Goal: Check status

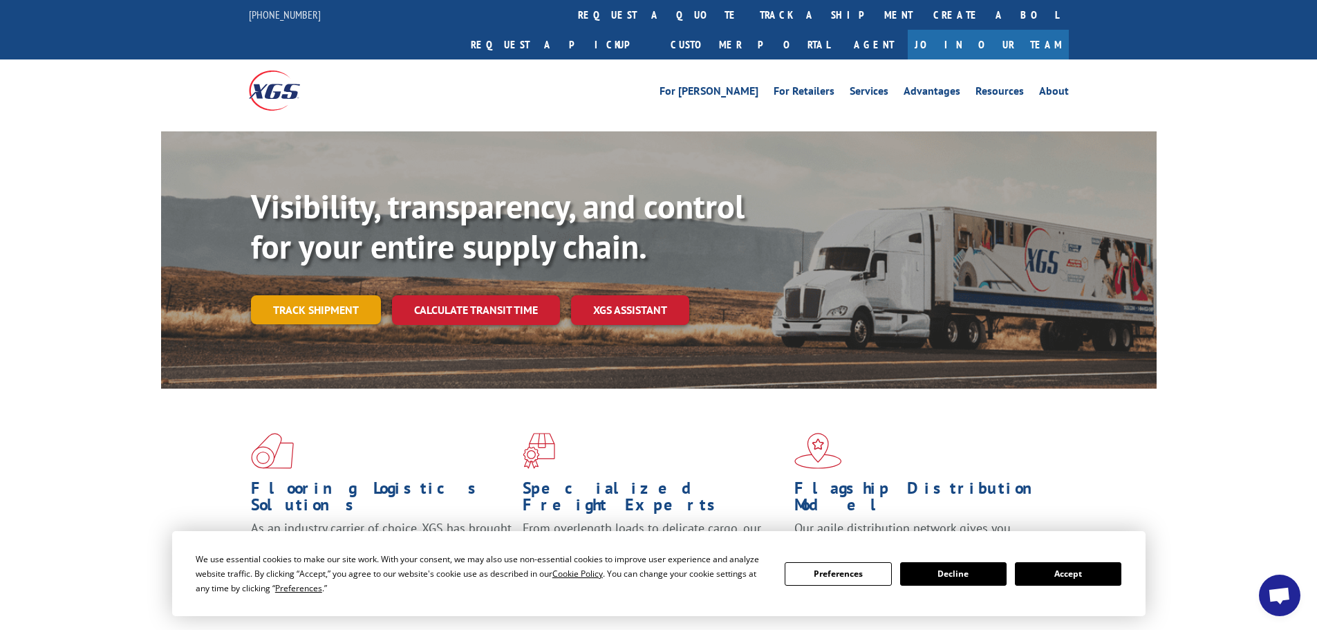
click at [321, 295] on link "Track shipment" at bounding box center [316, 309] width 130 height 29
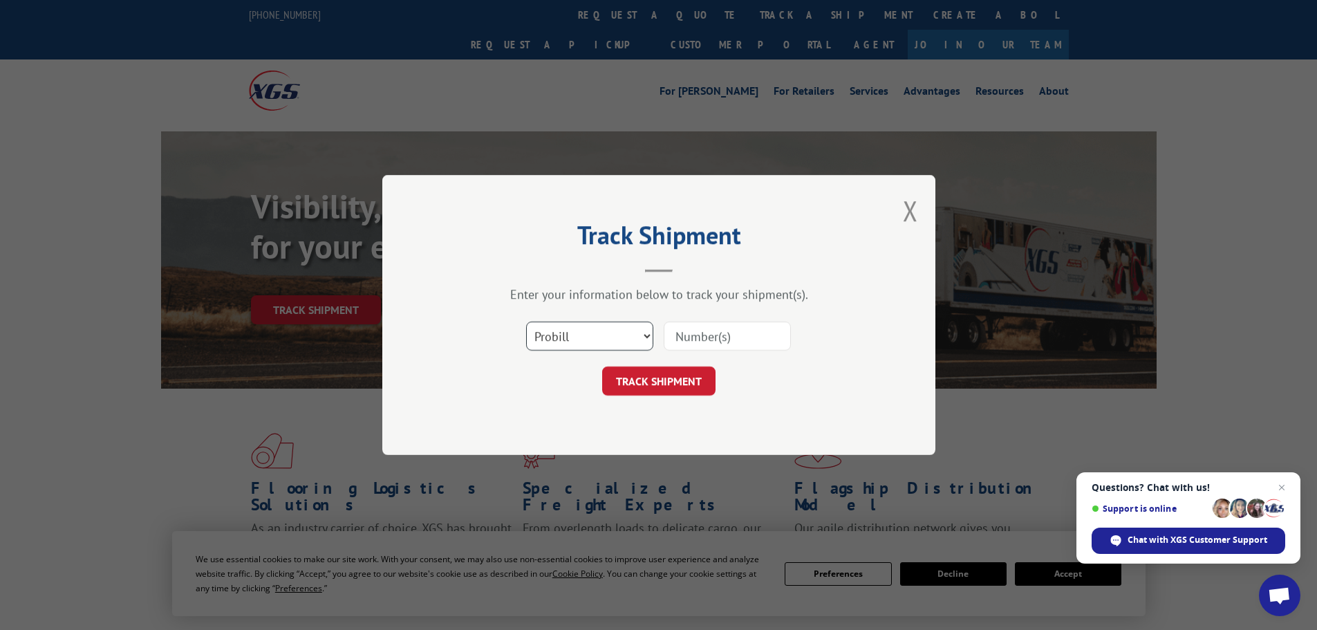
drag, startPoint x: 584, startPoint y: 331, endPoint x: 579, endPoint y: 346, distance: 16.0
click at [584, 331] on select "Select category... Probill BOL PO" at bounding box center [589, 335] width 127 height 29
select select "po"
click at [526, 321] on select "Select category... Probill BOL PO" at bounding box center [589, 335] width 127 height 29
click at [740, 339] on input at bounding box center [726, 335] width 127 height 29
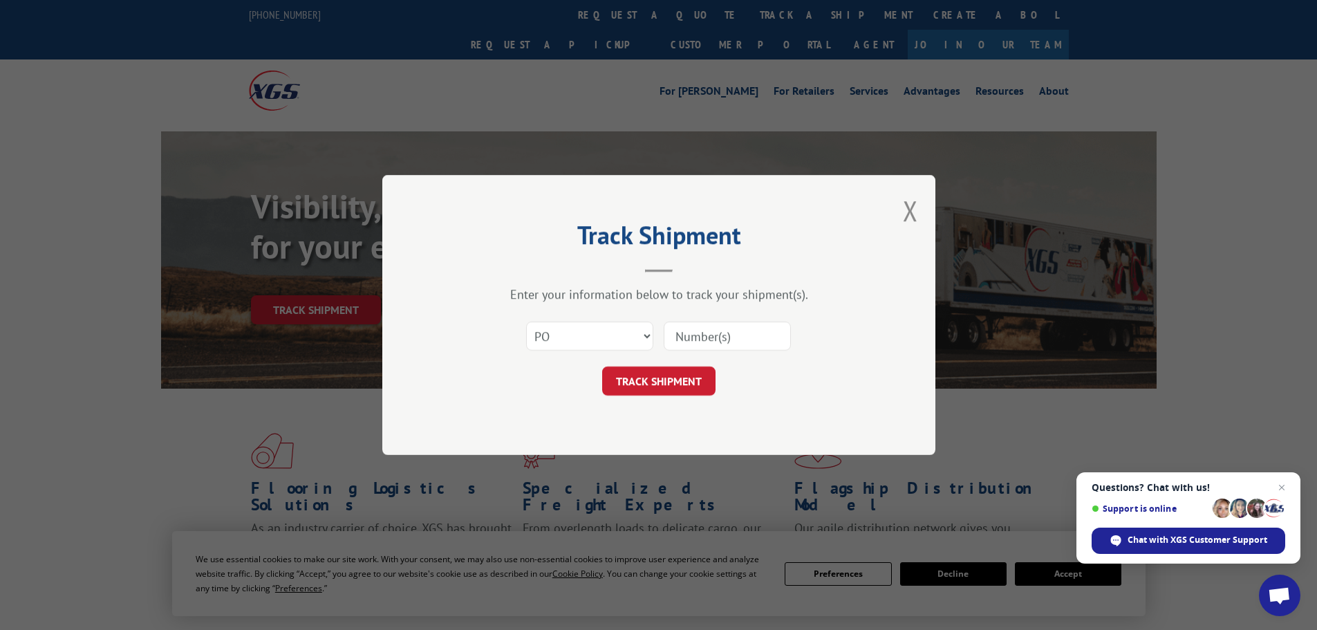
paste input "23569886"
type input "23569886"
click at [638, 375] on button "TRACK SHIPMENT" at bounding box center [658, 380] width 113 height 29
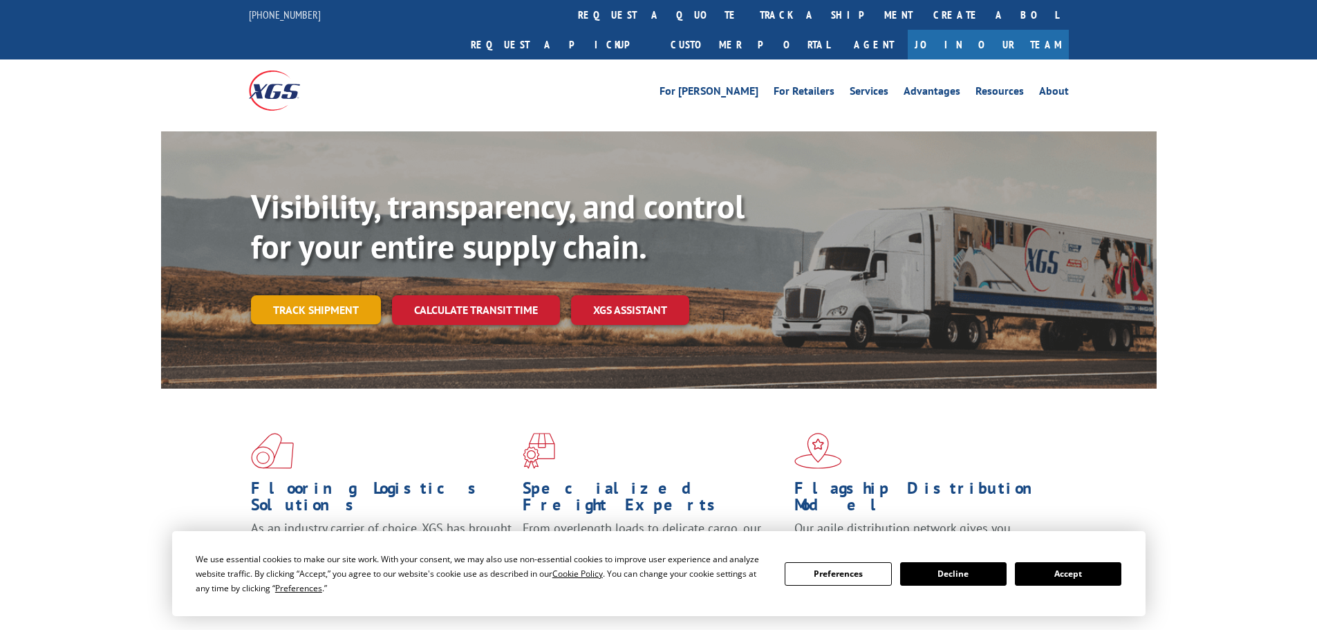
click at [319, 295] on link "Track shipment" at bounding box center [316, 309] width 130 height 29
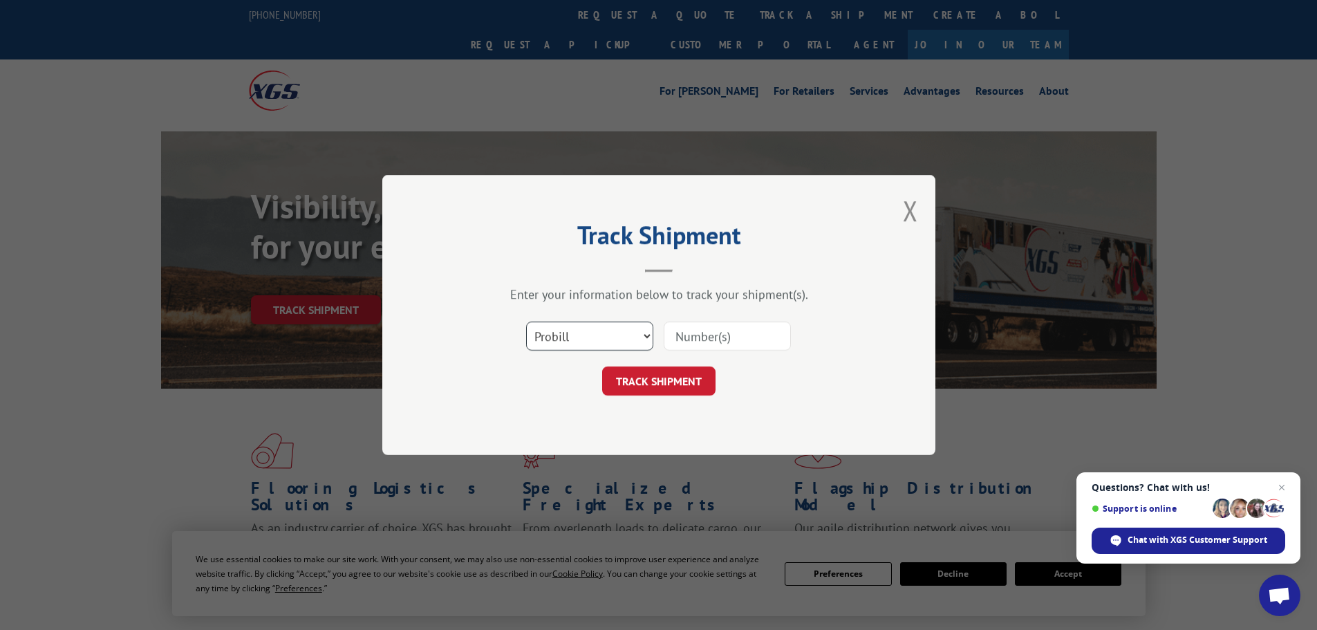
click at [603, 340] on select "Select category... Probill BOL PO" at bounding box center [589, 335] width 127 height 29
select select "po"
click at [526, 321] on select "Select category... Probill BOL PO" at bounding box center [589, 335] width 127 height 29
click at [744, 335] on input at bounding box center [726, 335] width 127 height 29
paste input "23532728"
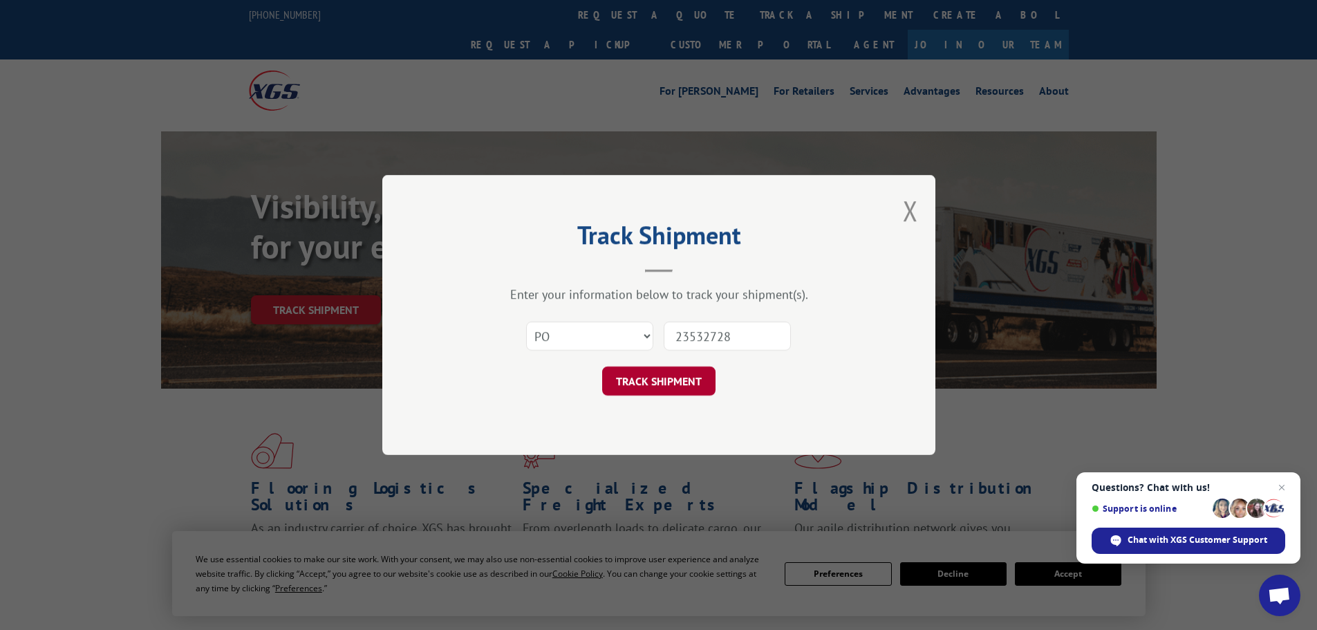
type input "23532728"
click at [656, 384] on button "TRACK SHIPMENT" at bounding box center [658, 380] width 113 height 29
